Goal: Find specific page/section: Find specific page/section

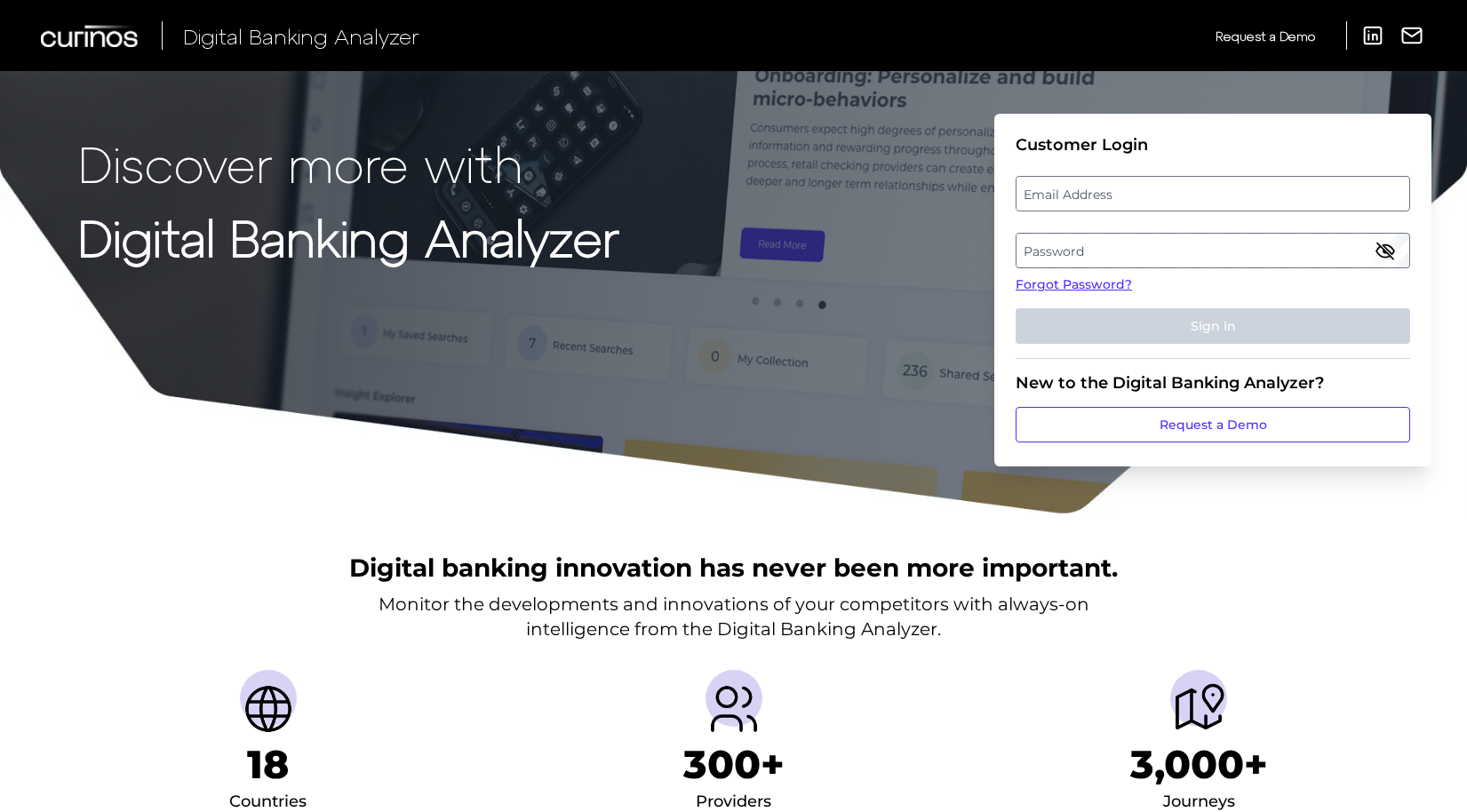
click at [1102, 200] on label "Email Address" at bounding box center [1211, 194] width 392 height 32
click at [1102, 200] on input "email" at bounding box center [1212, 194] width 395 height 35
type input "[PERSON_NAME][EMAIL_ADDRESS][PERSON_NAME][DOMAIN_NAME]"
click at [1126, 244] on label "Password" at bounding box center [1211, 250] width 392 height 32
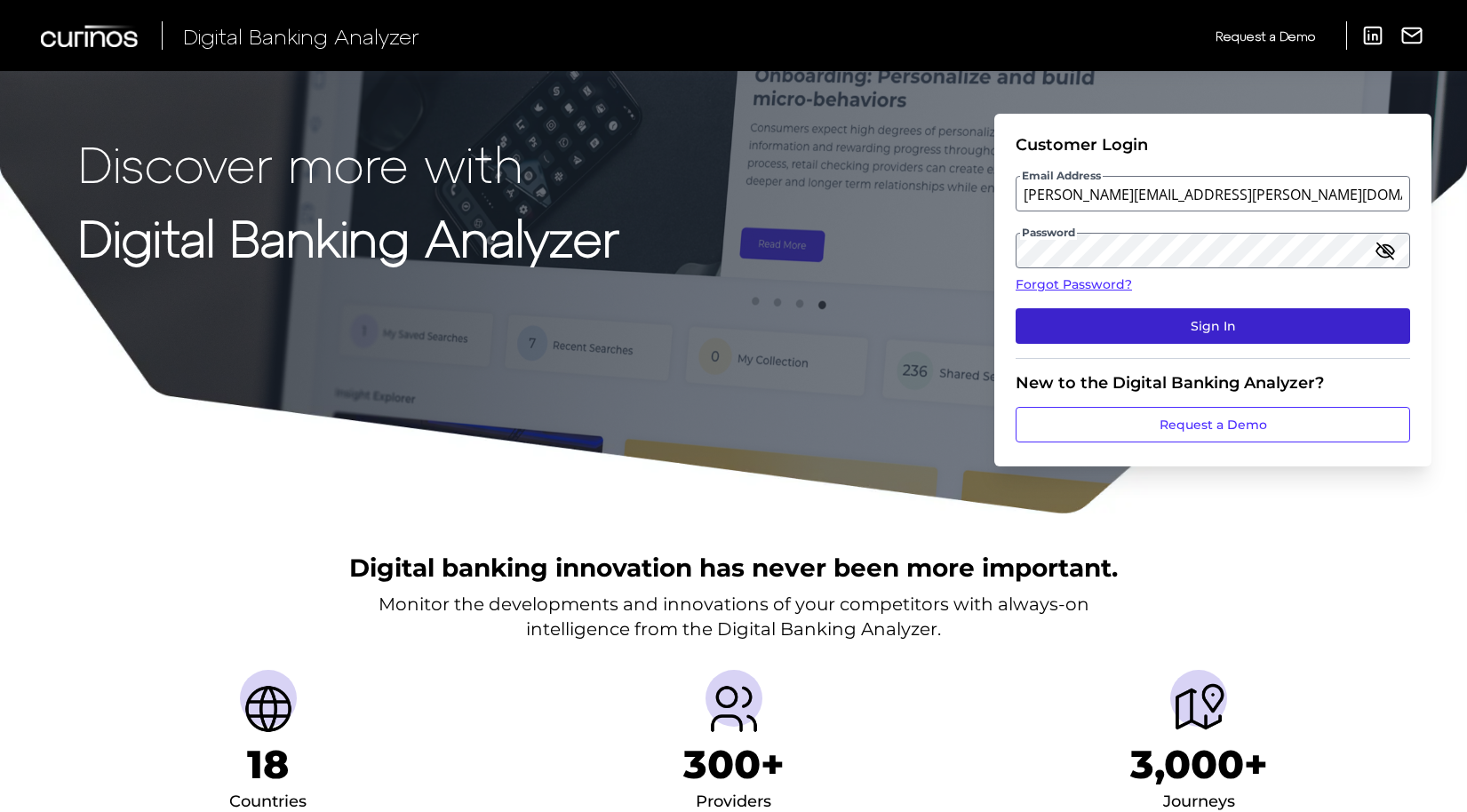
click at [1135, 325] on button "Sign In" at bounding box center [1212, 326] width 395 height 35
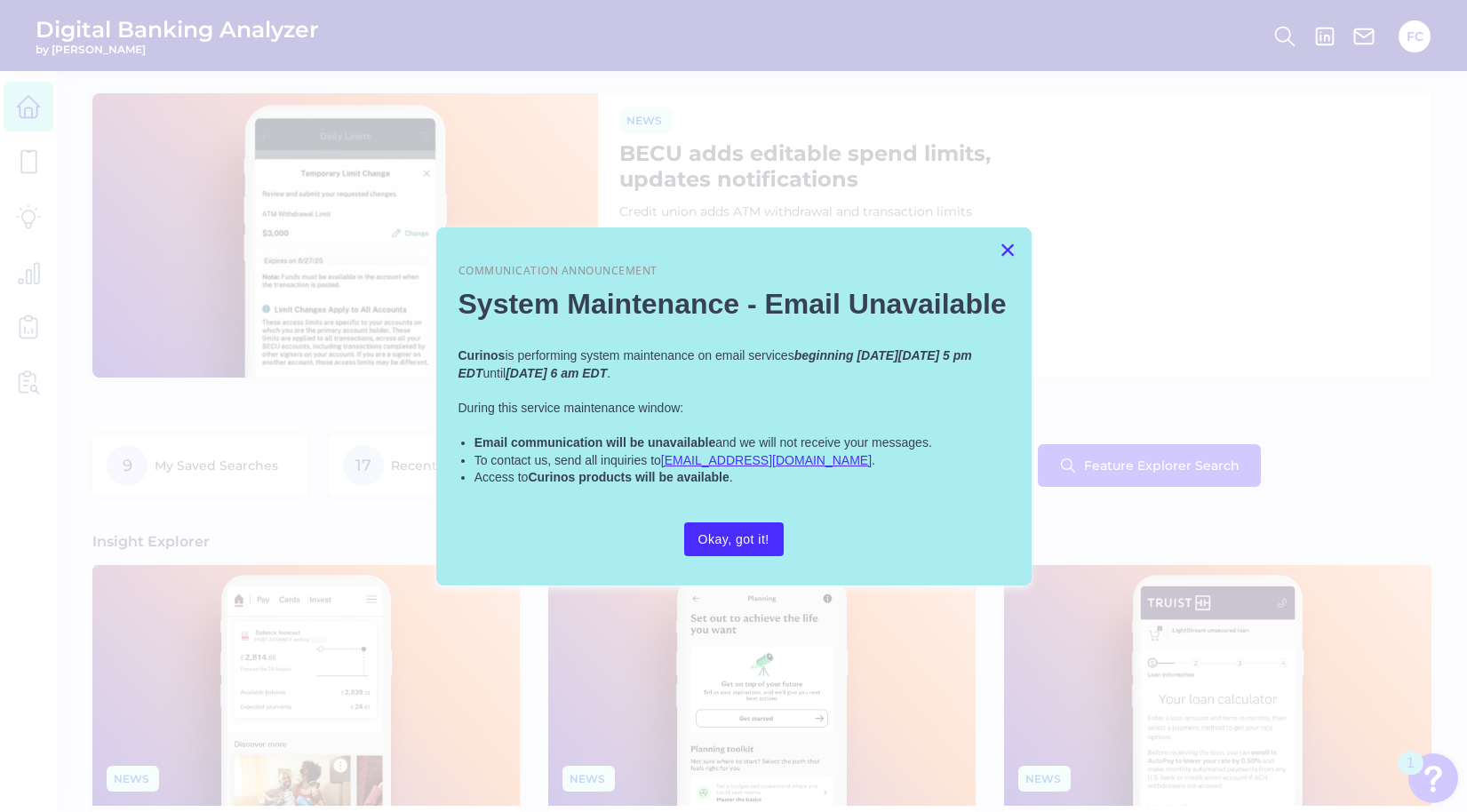
click at [1007, 255] on button "×" at bounding box center [1008, 249] width 17 height 29
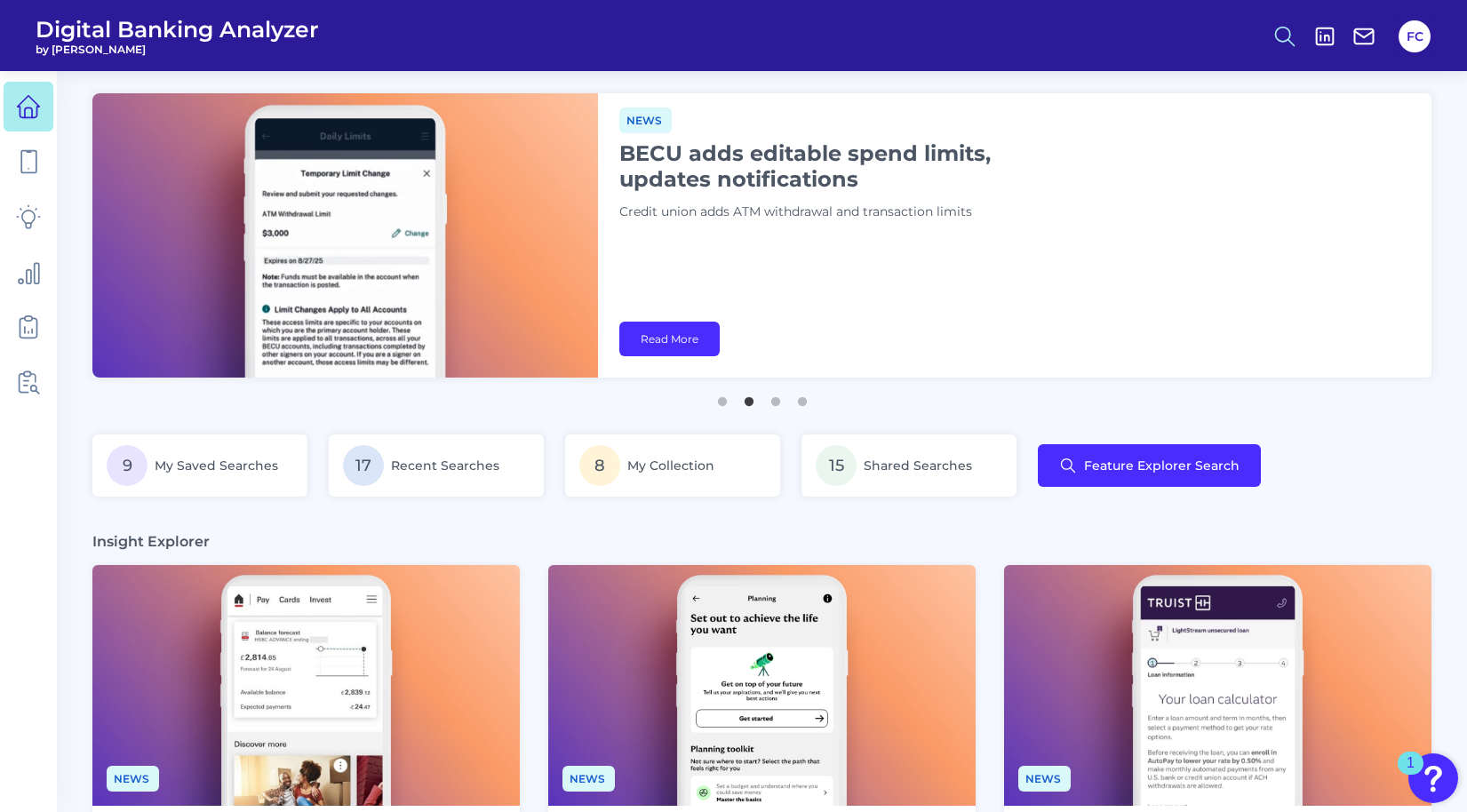
click at [1284, 36] on icon at bounding box center [1285, 36] width 25 height 25
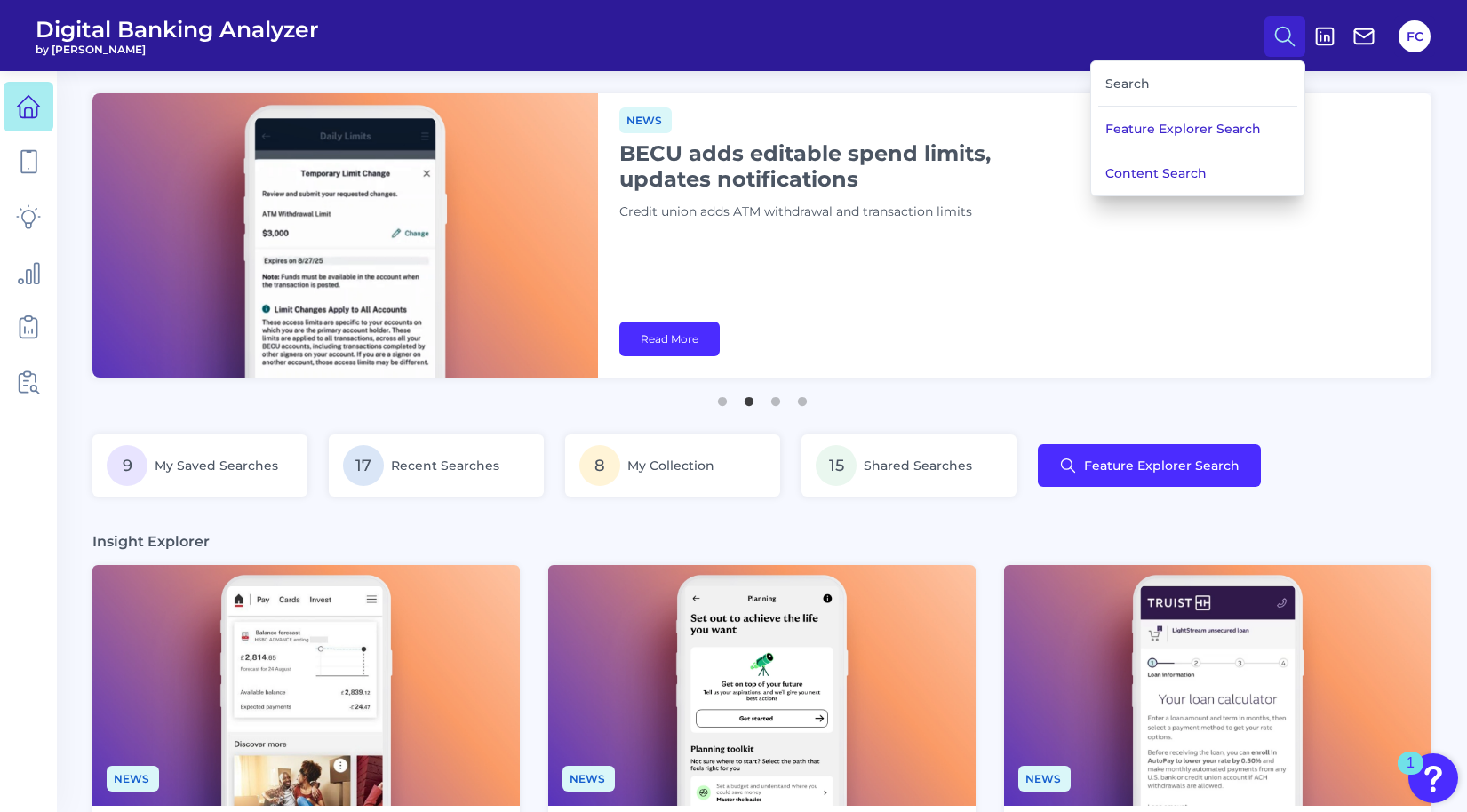
click at [1201, 85] on div "Search" at bounding box center [1197, 83] width 199 height 45
click at [1123, 76] on div "Search" at bounding box center [1197, 83] width 199 height 45
click at [1123, 86] on div "Search" at bounding box center [1197, 83] width 199 height 45
click at [1157, 83] on div "Search" at bounding box center [1197, 83] width 199 height 45
click at [1157, 135] on button "Feature Explorer Search" at bounding box center [1197, 129] width 213 height 44
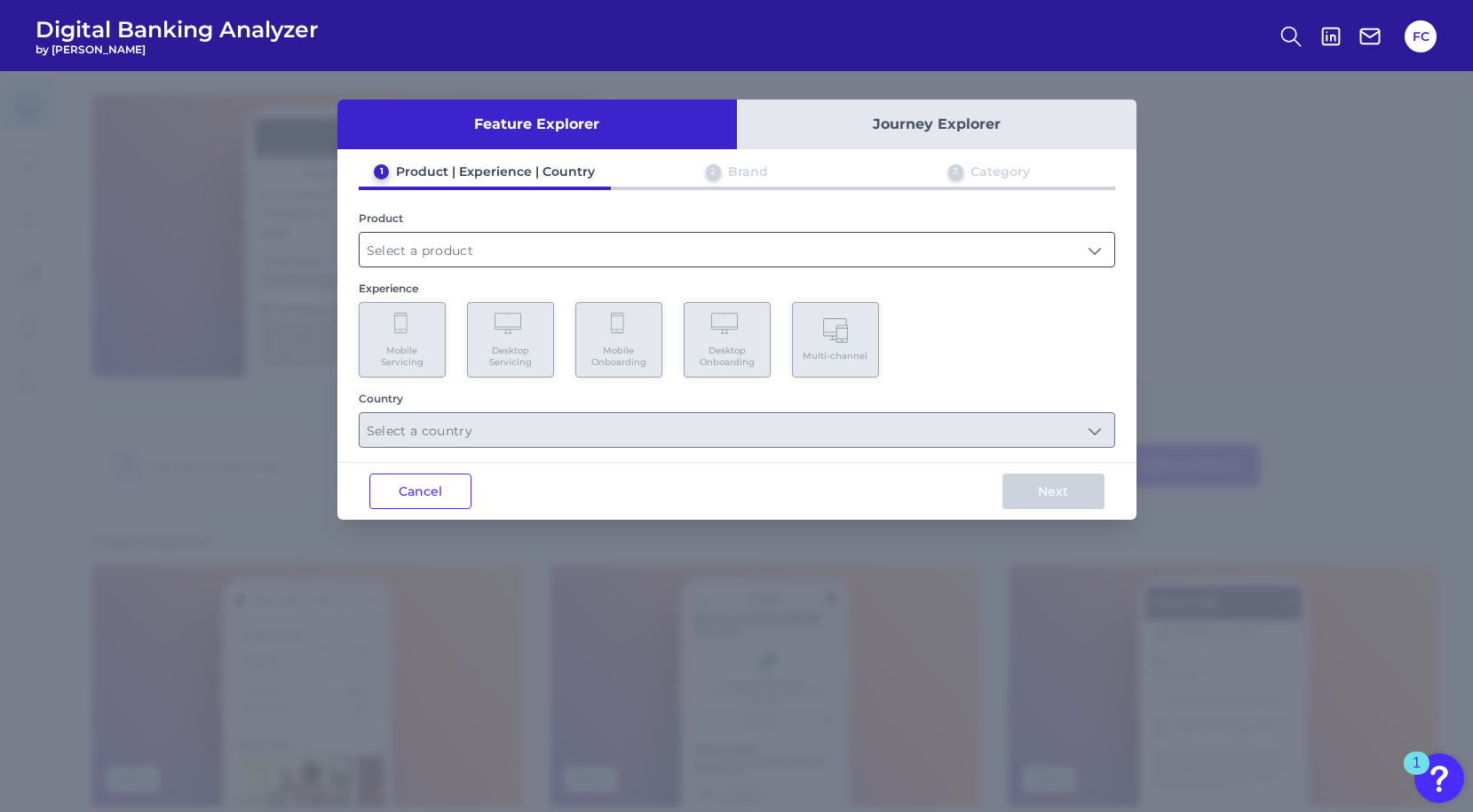
click at [611, 250] on input "text" at bounding box center [737, 249] width 755 height 33
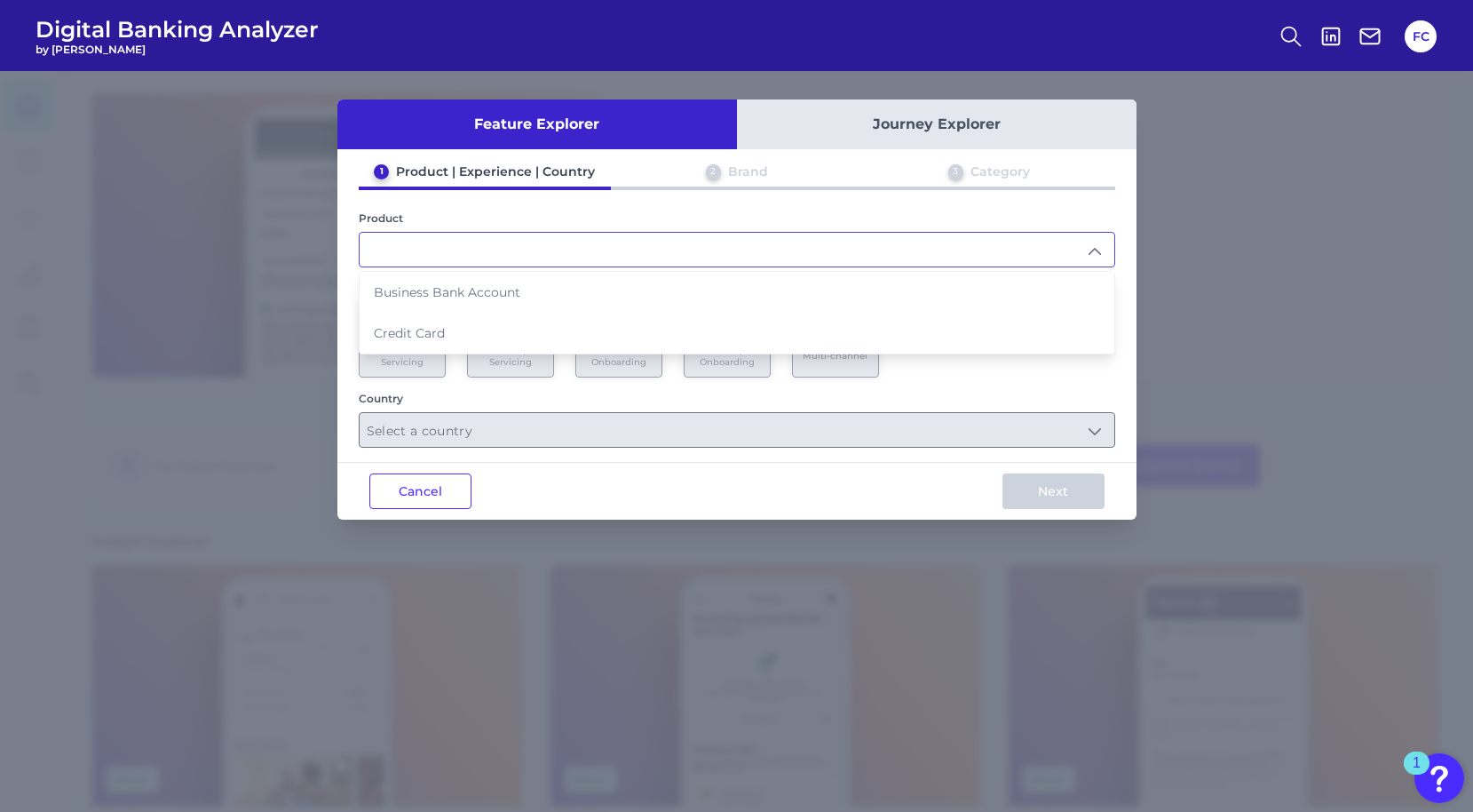
click at [608, 252] on input "text" at bounding box center [737, 249] width 755 height 33
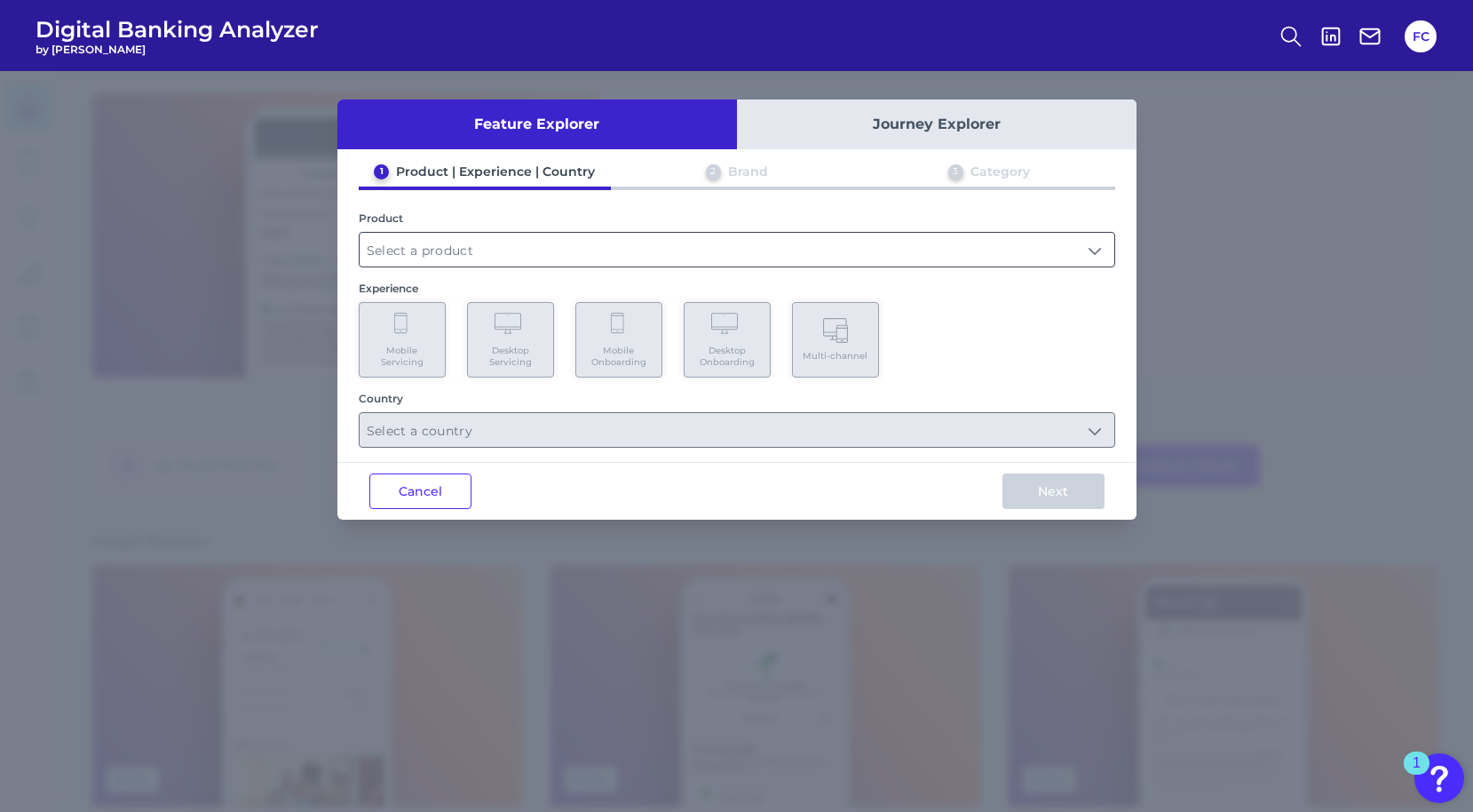
click at [464, 251] on input "text" at bounding box center [737, 249] width 755 height 33
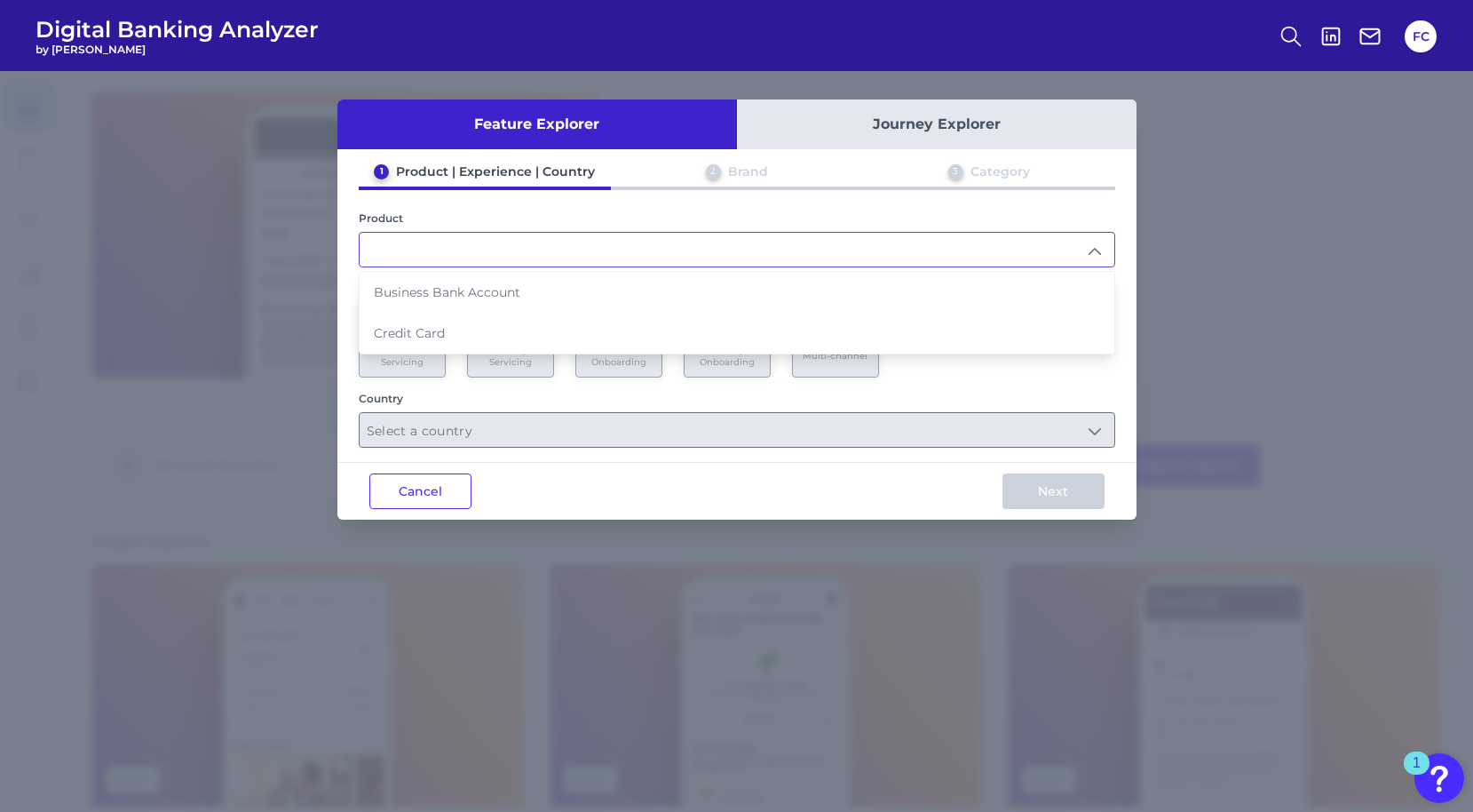
drag, startPoint x: 1030, startPoint y: 119, endPoint x: 1017, endPoint y: 122, distance: 13.3
click at [1017, 122] on button "Journey Explorer" at bounding box center [937, 124] width 400 height 50
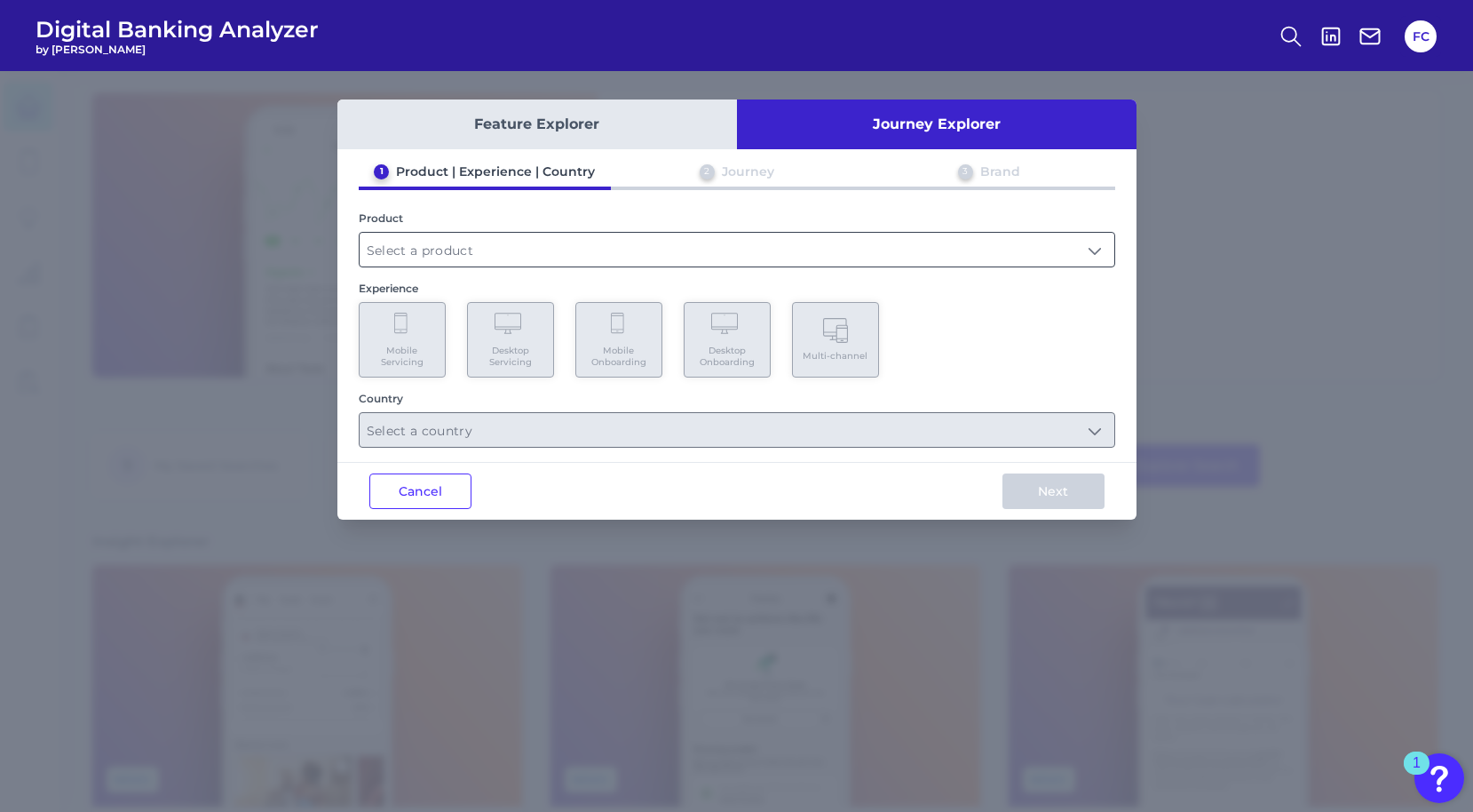
click at [672, 250] on input "text" at bounding box center [737, 249] width 755 height 33
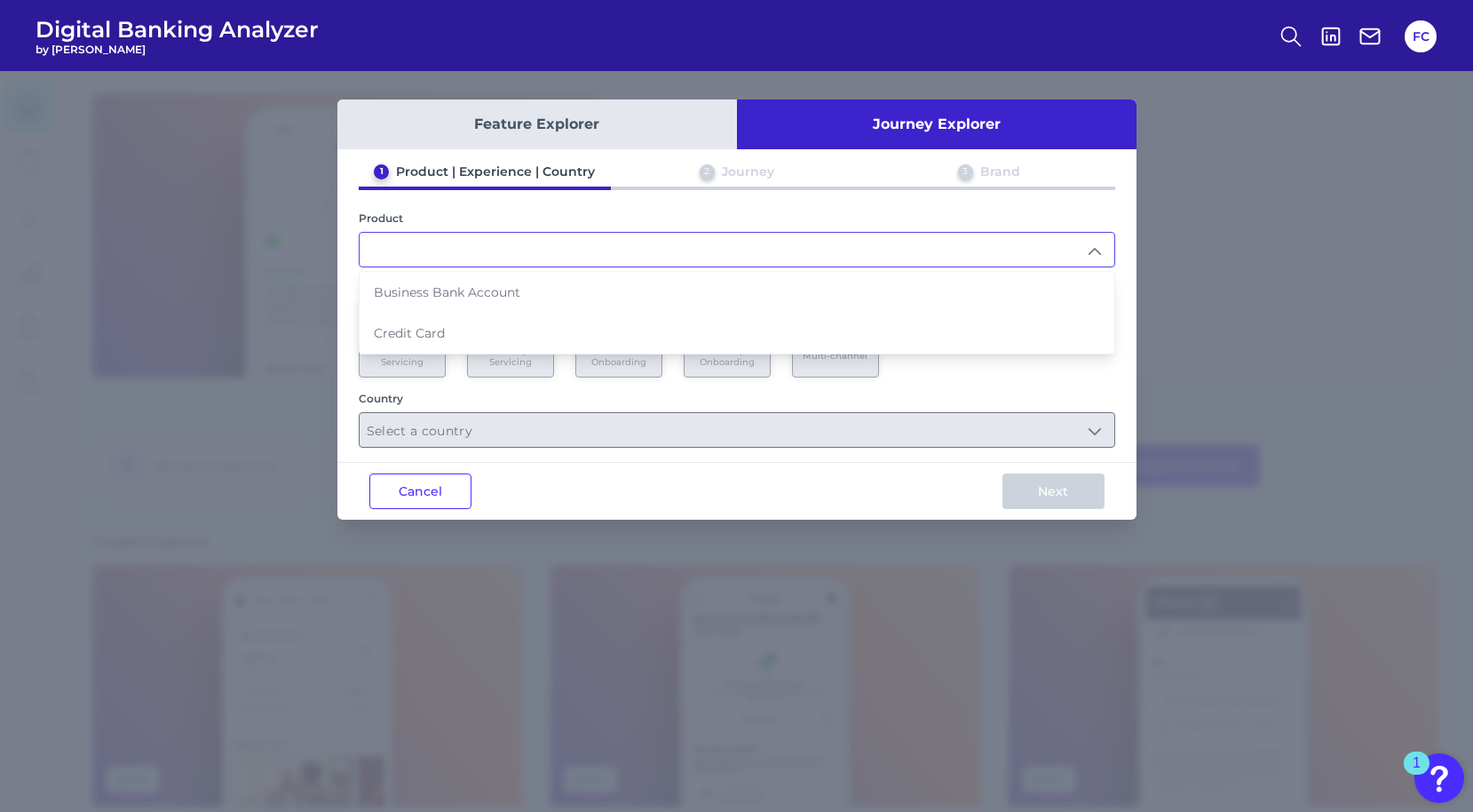
click at [1095, 251] on input "text" at bounding box center [737, 249] width 755 height 33
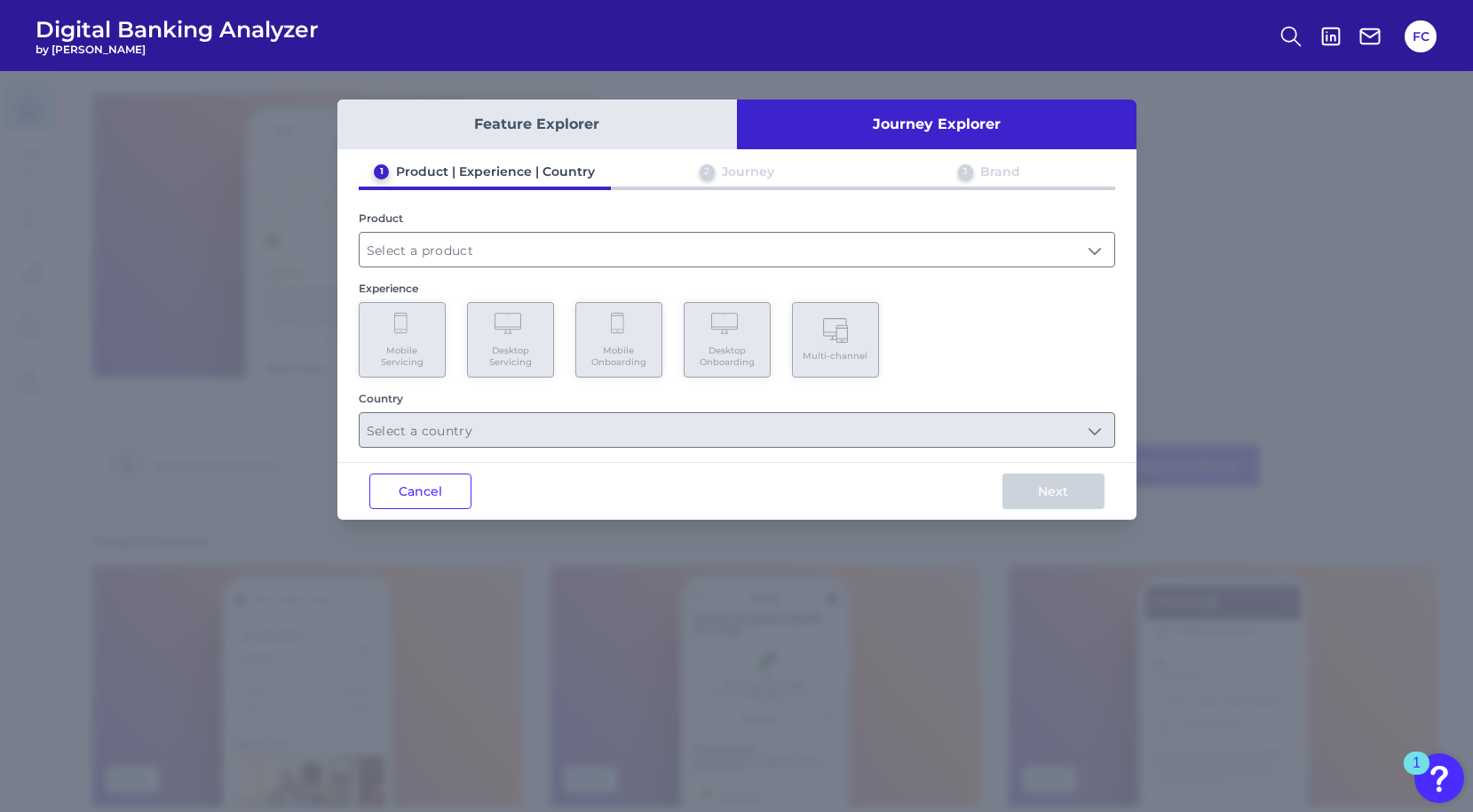
click at [1174, 248] on div "Feature Explorer Journey Explorer 1 Product | Experience | Country 2 Journey 3 …" at bounding box center [736, 442] width 1473 height 741
click at [440, 491] on button "Cancel" at bounding box center [420, 491] width 102 height 35
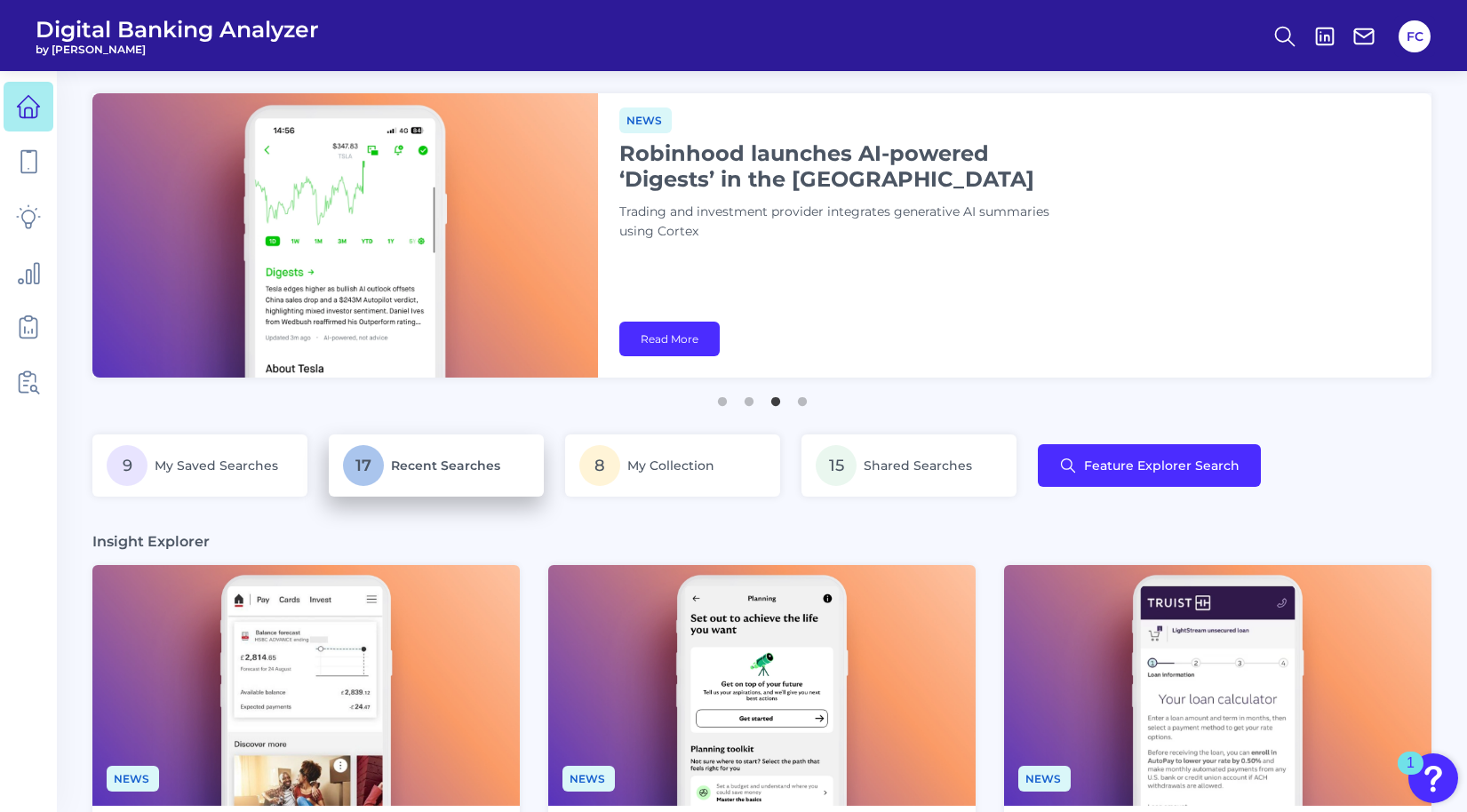
drag, startPoint x: 430, startPoint y: 487, endPoint x: 430, endPoint y: 474, distance: 13.0
click at [430, 474] on p "17 Recent Searches" at bounding box center [435, 466] width 186 height 41
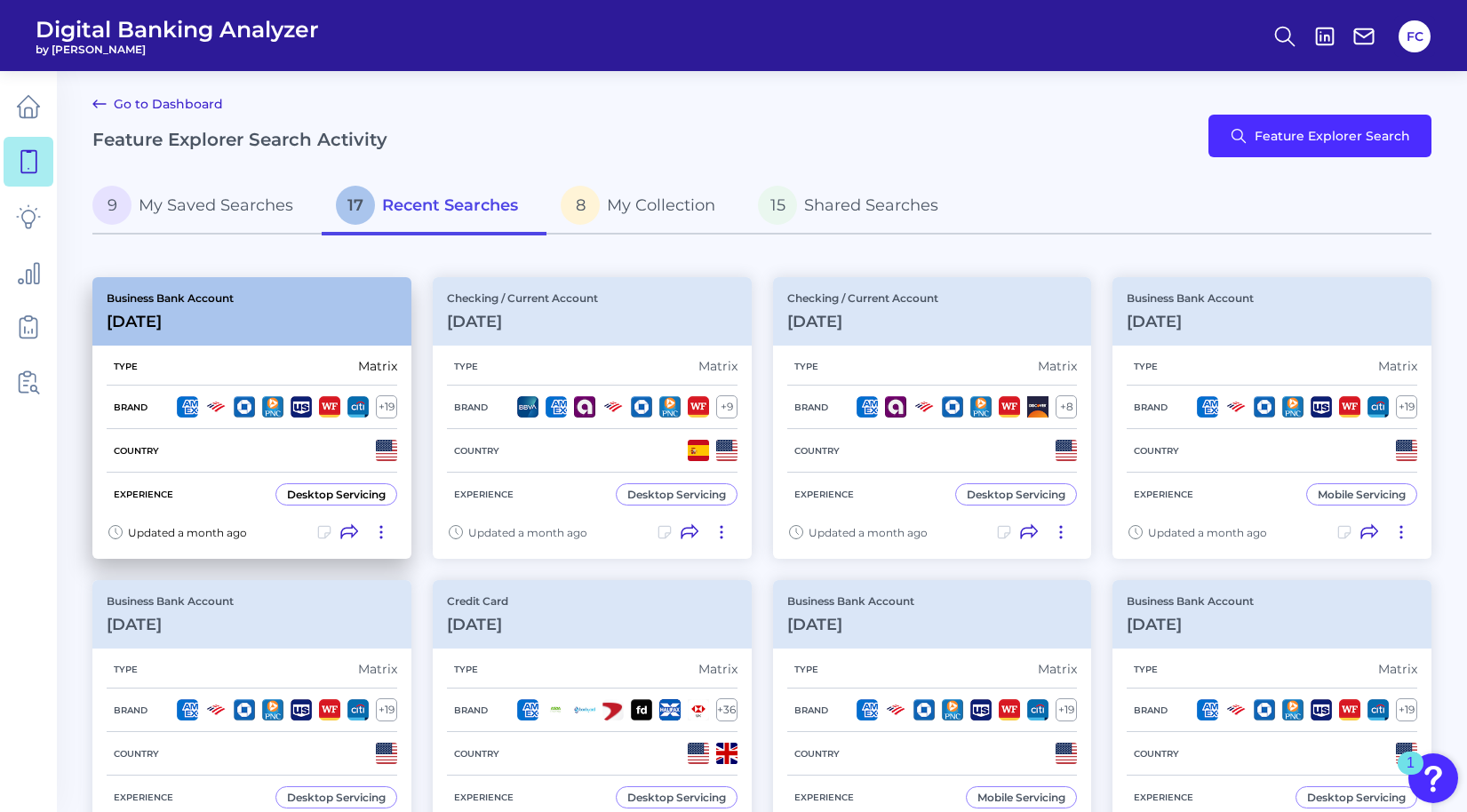
click at [242, 363] on div "Type Matrix" at bounding box center [252, 366] width 291 height 38
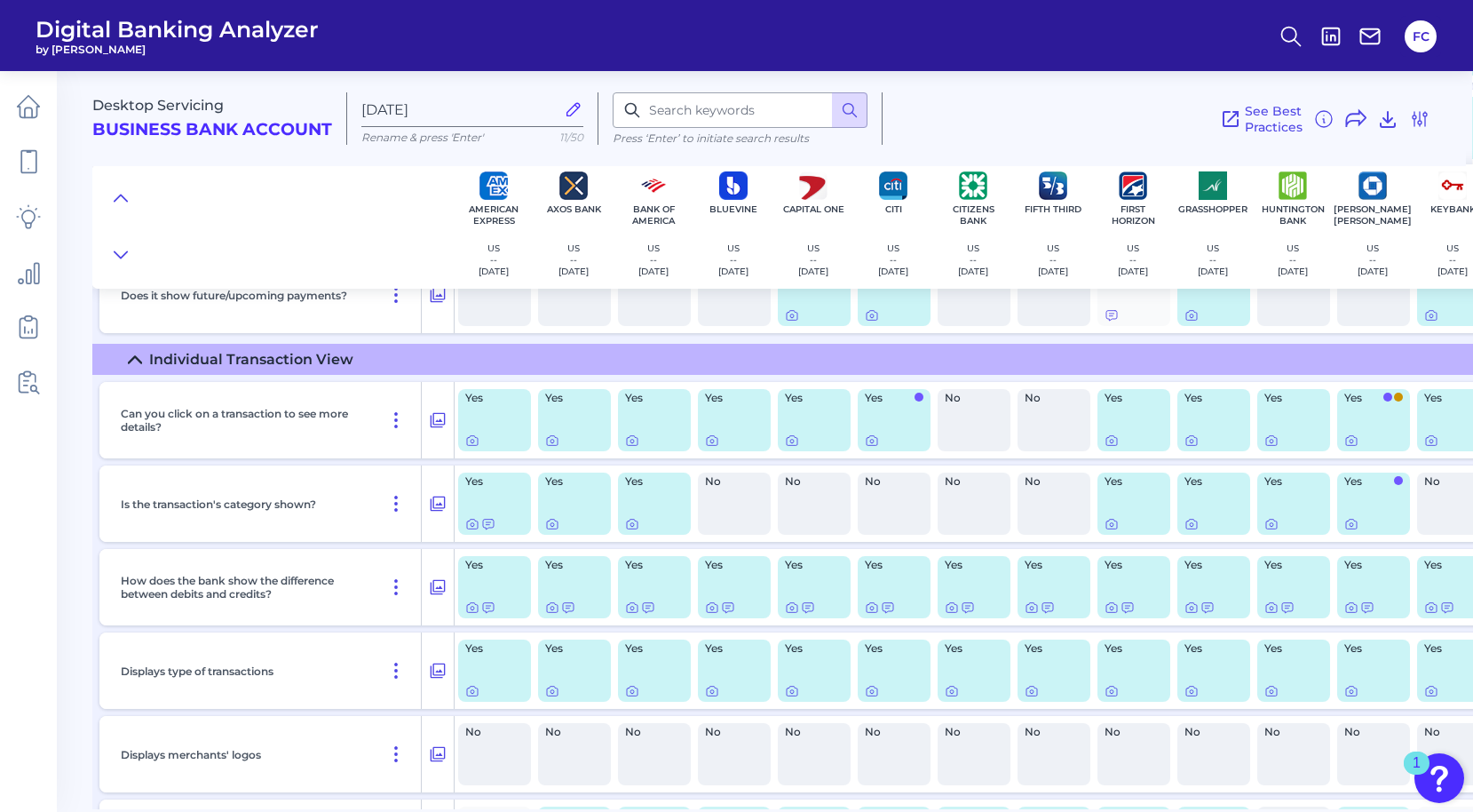
scroll to position [4344, 1]
click at [141, 362] on icon at bounding box center [134, 358] width 14 height 14
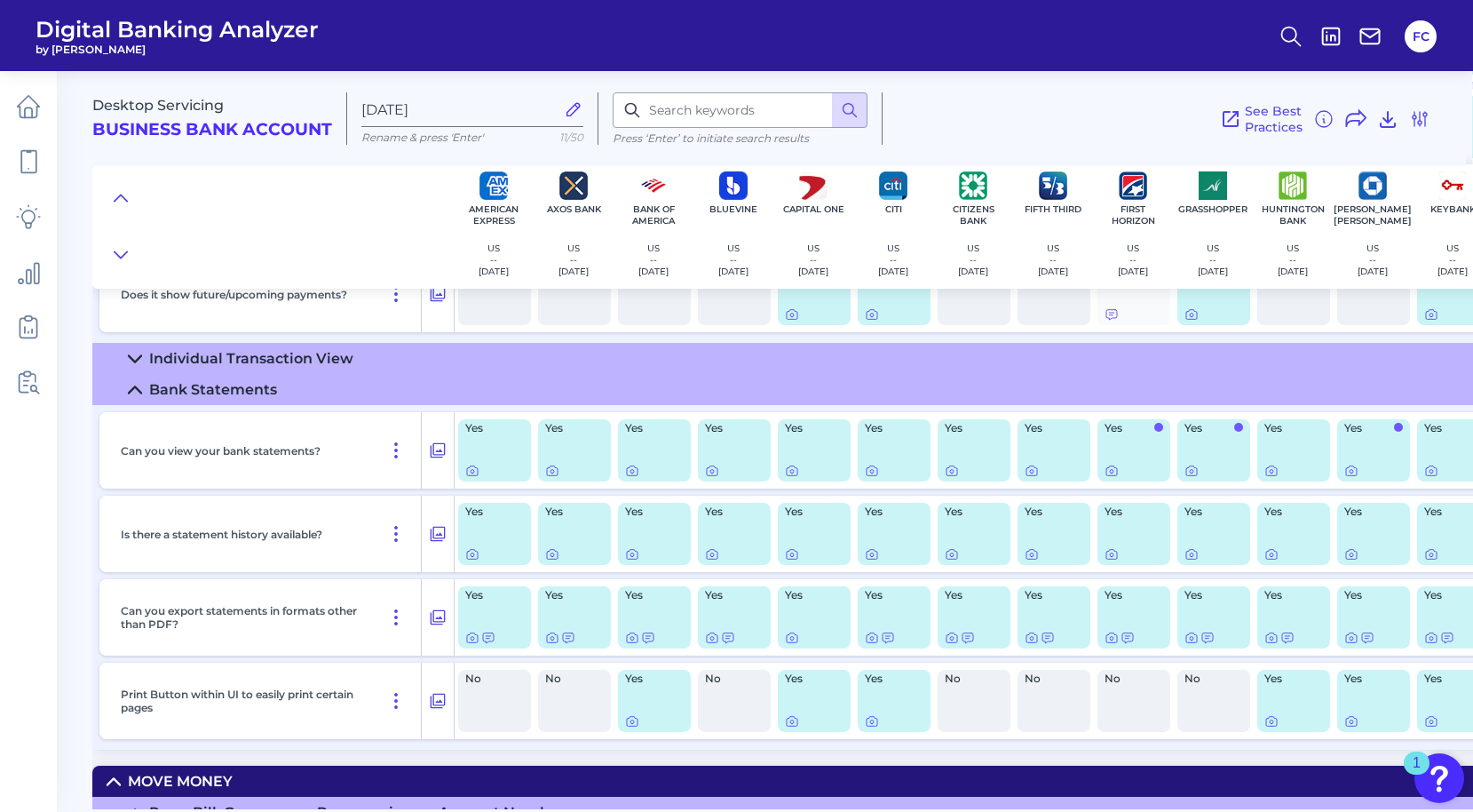
click at [134, 389] on icon at bounding box center [134, 389] width 14 height 14
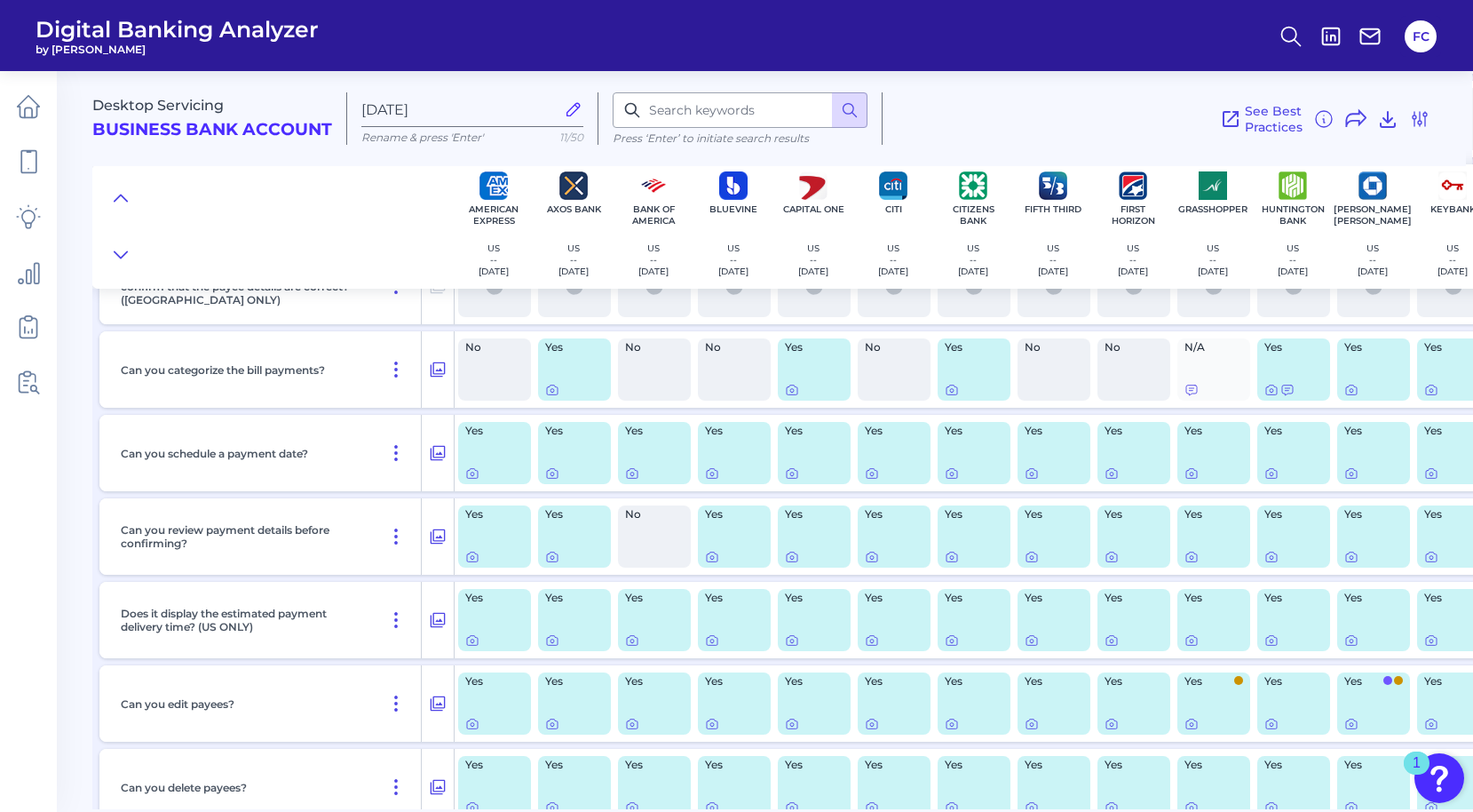
scroll to position [5345, 1]
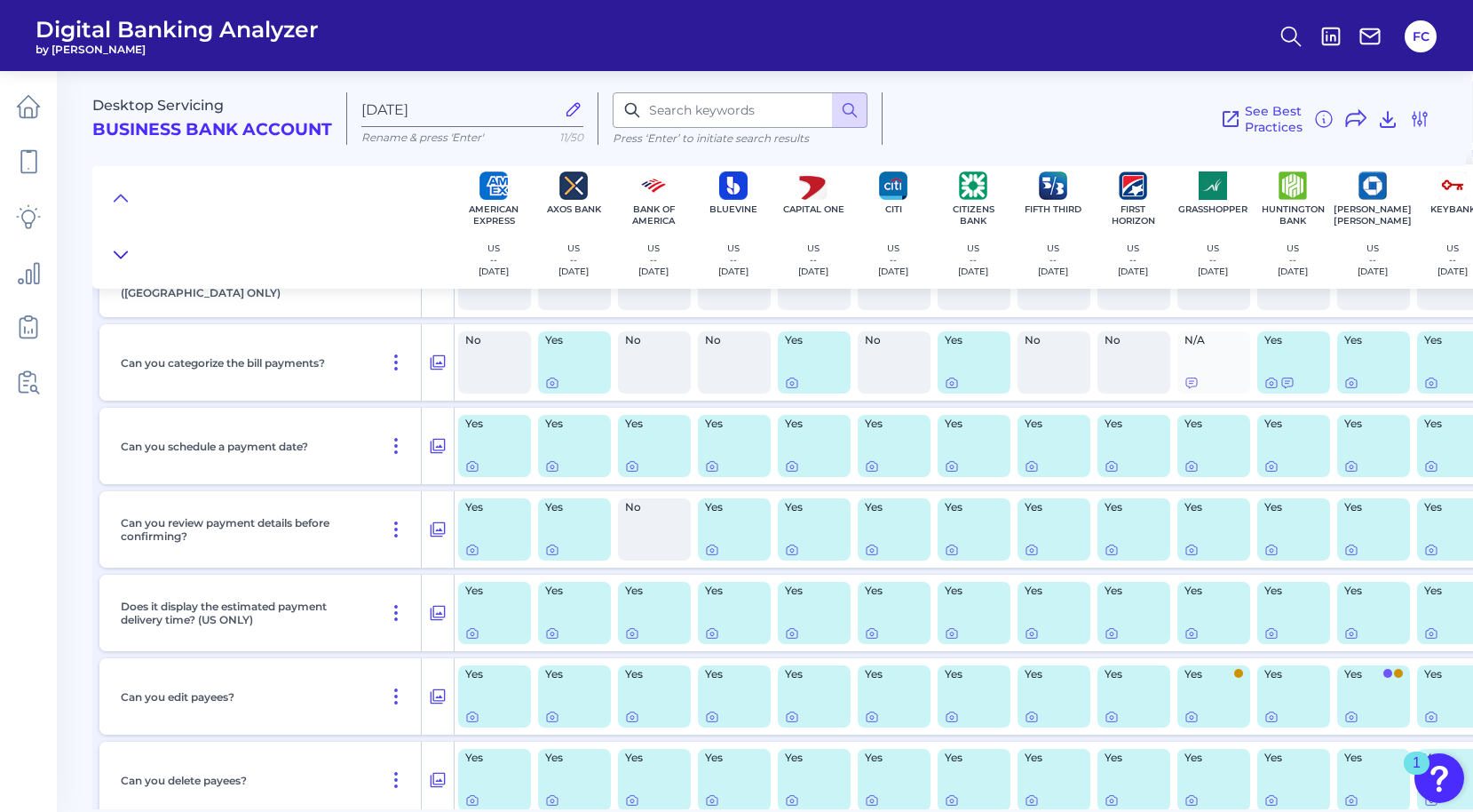
click at [119, 249] on icon at bounding box center [120, 255] width 14 height 18
